Goal: Task Accomplishment & Management: Use online tool/utility

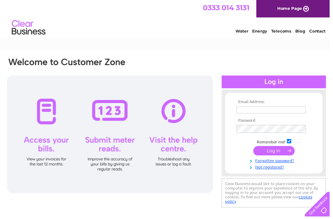
click at [269, 114] on input "text" at bounding box center [274, 110] width 70 height 7
type input "[PERSON_NAME][EMAIL_ADDRESS][DOMAIN_NAME]"
click at [278, 153] on input "submit" at bounding box center [277, 153] width 42 height 10
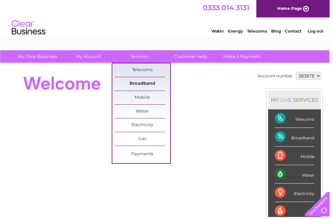
click at [137, 85] on link "Broadband" at bounding box center [144, 85] width 56 height 14
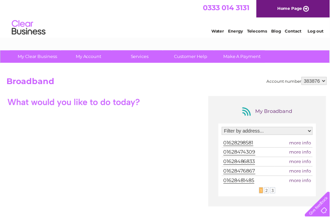
click at [236, 146] on span "01628298581" at bounding box center [240, 144] width 30 height 6
click at [301, 147] on span "more info" at bounding box center [303, 144] width 22 height 5
click at [298, 146] on span "more info" at bounding box center [303, 144] width 22 height 5
click at [303, 147] on span "more info" at bounding box center [303, 144] width 22 height 5
select select "2351792"
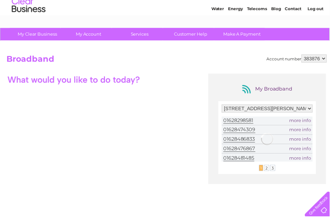
scroll to position [22, 0]
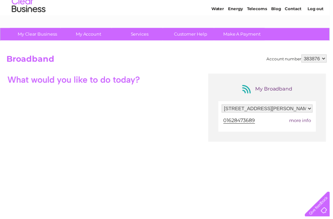
click at [302, 124] on span "more info" at bounding box center [303, 121] width 22 height 5
click at [300, 122] on span "more info" at bounding box center [303, 121] width 22 height 5
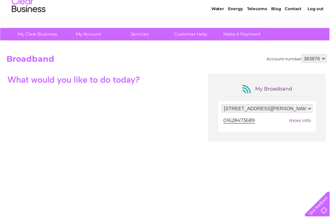
click at [263, 125] on td "01628473689" at bounding box center [251, 121] width 54 height 9
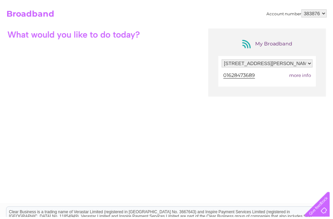
scroll to position [0, 0]
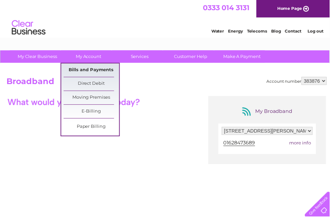
click at [90, 72] on link "Bills and Payments" at bounding box center [92, 71] width 56 height 14
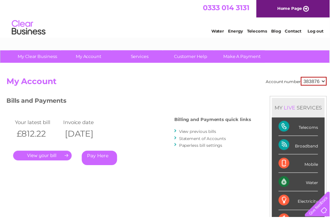
click at [43, 157] on link "." at bounding box center [42, 157] width 59 height 10
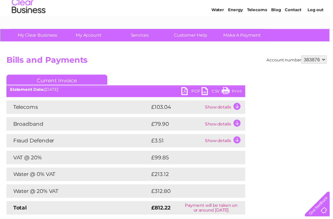
scroll to position [22, 0]
click at [135, 177] on td "Water @ 0% VAT" at bounding box center [78, 176] width 145 height 14
click at [138, 192] on td "Water @ 20% VAT" at bounding box center [78, 193] width 145 height 14
click at [195, 94] on link "PDF" at bounding box center [193, 93] width 20 height 10
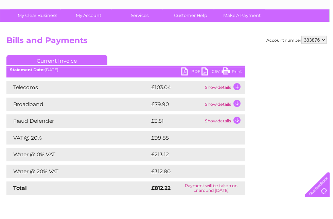
scroll to position [41, 0]
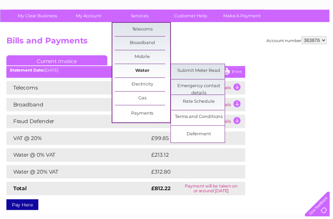
click at [143, 67] on link "Water" at bounding box center [144, 72] width 56 height 14
click at [196, 71] on link "Submit Meter Read" at bounding box center [201, 72] width 56 height 14
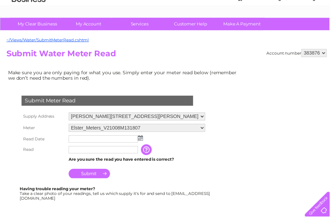
scroll to position [31, 0]
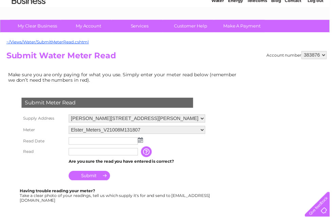
click at [143, 144] on img at bounding box center [141, 141] width 5 height 5
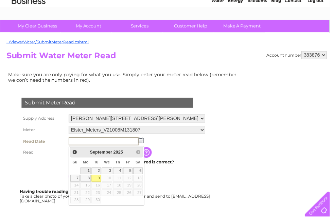
click at [90, 172] on link "1" at bounding box center [86, 172] width 11 height 7
type input "2025/09/01"
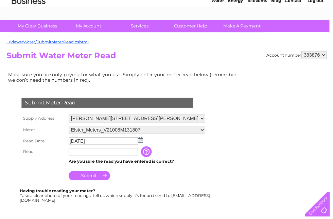
click at [111, 154] on input "text" at bounding box center [104, 153] width 70 height 7
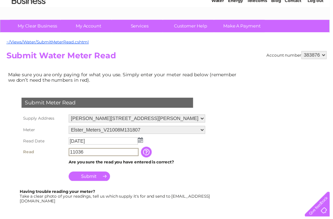
type input "11036"
click at [93, 180] on input "Submit" at bounding box center [90, 178] width 42 height 10
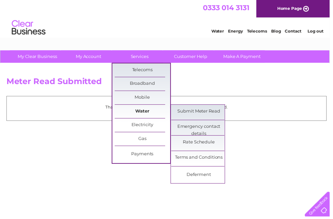
click at [143, 113] on link "Water" at bounding box center [144, 113] width 56 height 14
